Goal: Information Seeking & Learning: Find specific page/section

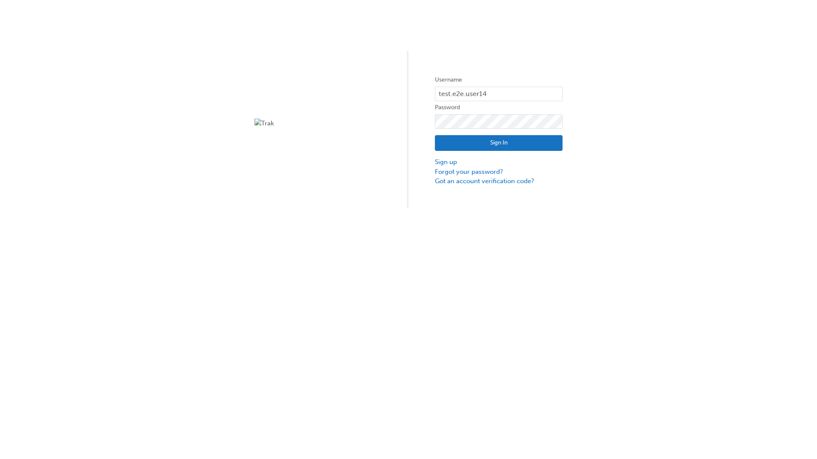
type input "test.e2e.user14"
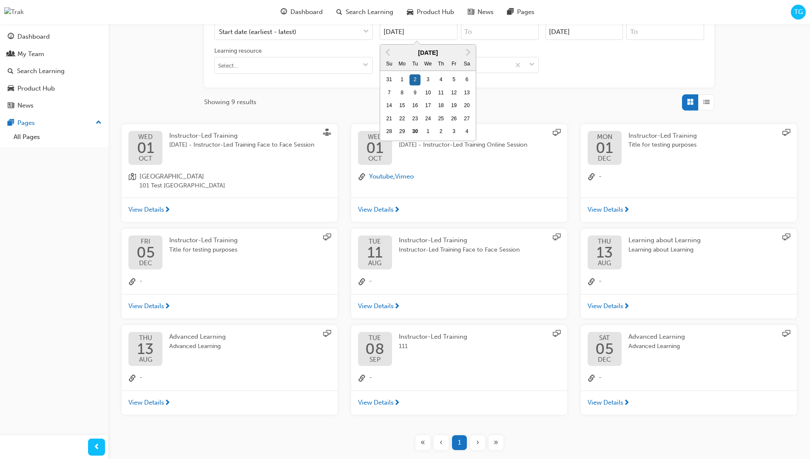
type input "[DATE]"
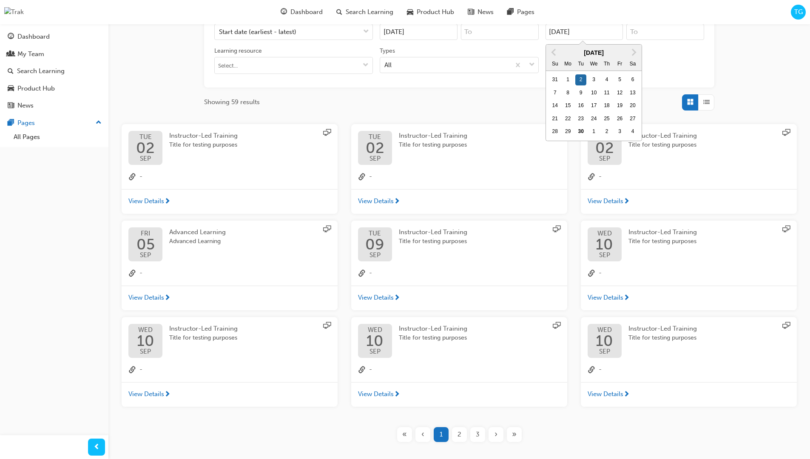
type input "[DATE]"
click at [385, 61] on input "Types All" at bounding box center [385, 64] width 1 height 7
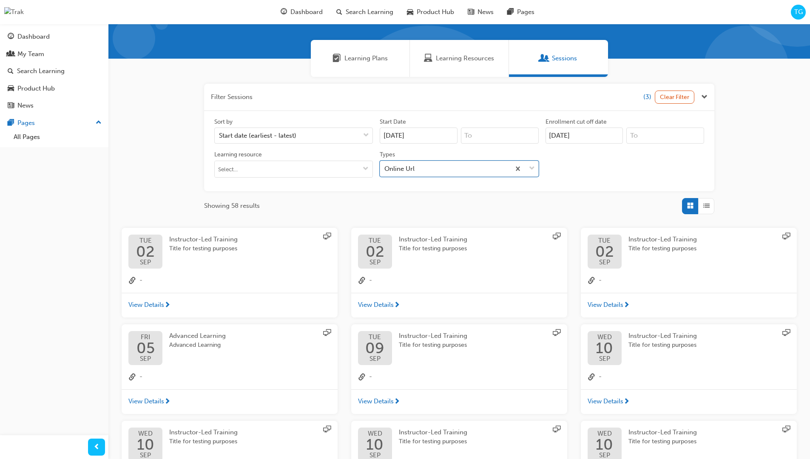
scroll to position [191, 0]
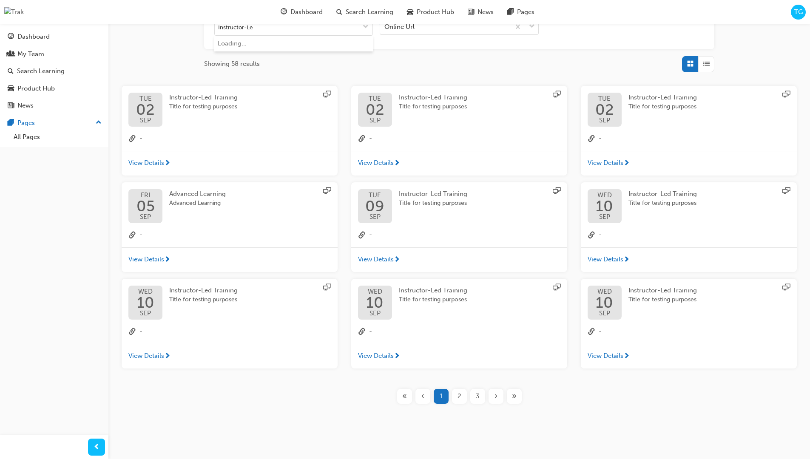
type input "Instructor-Led"
